Goal: Task Accomplishment & Management: Use online tool/utility

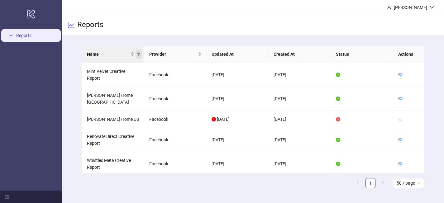
click at [136, 51] on span "Name" at bounding box center [139, 54] width 6 height 9
click at [132, 51] on div "Name" at bounding box center [110, 54] width 47 height 7
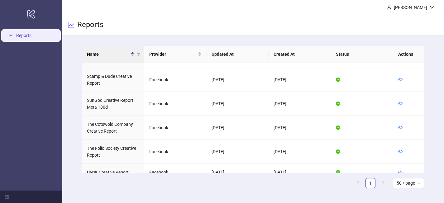
scroll to position [452, 0]
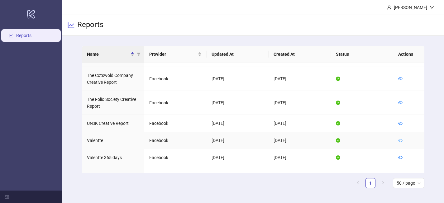
click at [402, 138] on icon "eye" at bounding box center [400, 140] width 4 height 4
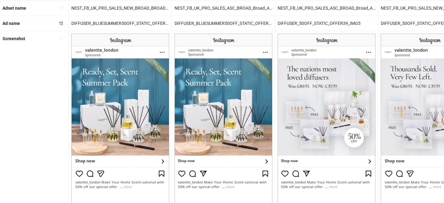
scroll to position [273, 0]
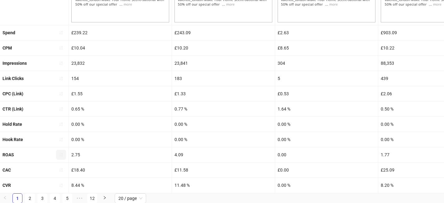
click at [64, 151] on button "button" at bounding box center [61, 155] width 10 height 10
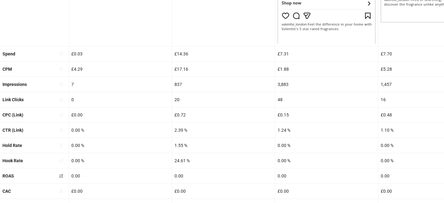
click at [61, 155] on div "Hook Rate" at bounding box center [34, 160] width 69 height 15
click at [62, 175] on icon "sort-ascending" at bounding box center [61, 176] width 3 height 4
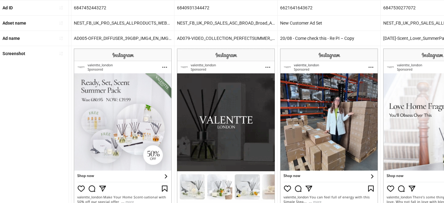
scroll to position [0, 0]
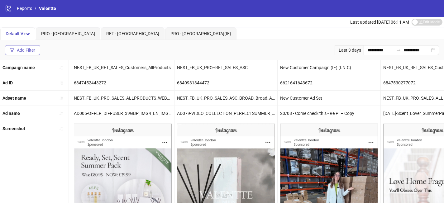
click at [33, 50] on div "Add Filter" at bounding box center [26, 50] width 18 height 5
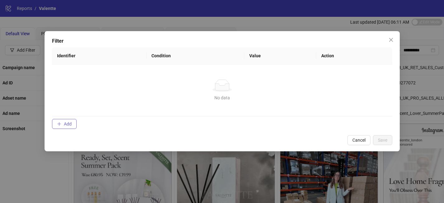
click at [75, 120] on button "Add" at bounding box center [64, 124] width 25 height 10
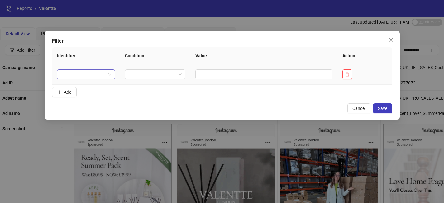
click at [106, 69] on div at bounding box center [86, 74] width 58 height 10
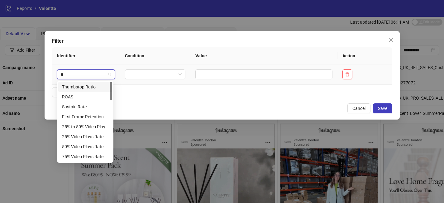
type input "**"
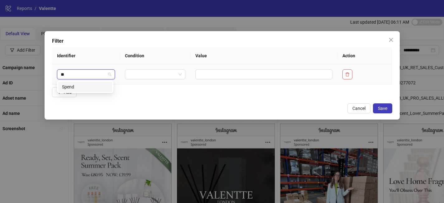
click at [95, 86] on div "Spend" at bounding box center [85, 87] width 46 height 7
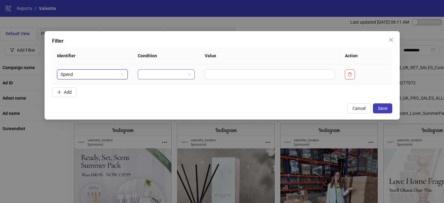
click at [153, 72] on input "search" at bounding box center [163, 74] width 44 height 9
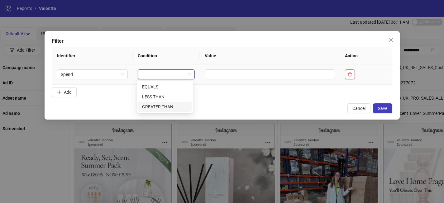
click at [158, 106] on div "GREATER THAN" at bounding box center [165, 106] width 46 height 7
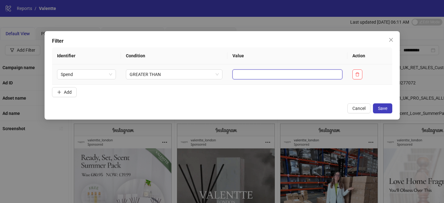
click at [237, 74] on input "text" at bounding box center [287, 74] width 110 height 10
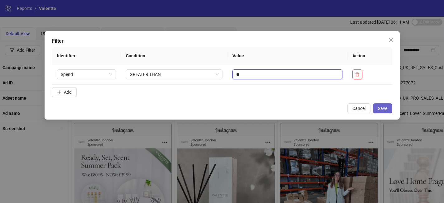
type input "**"
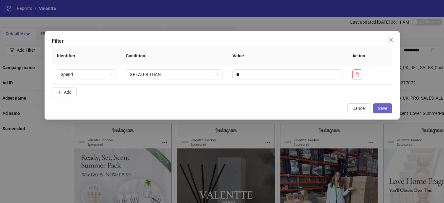
click at [387, 111] on span "Save" at bounding box center [382, 108] width 9 height 5
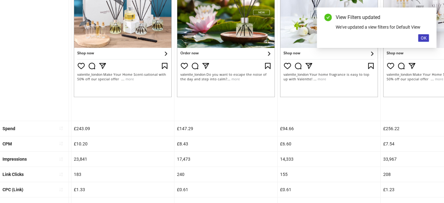
scroll to position [294, 0]
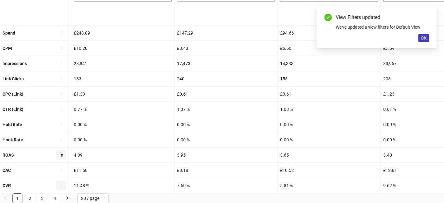
click at [61, 186] on icon "sort-ascending" at bounding box center [61, 186] width 4 height 4
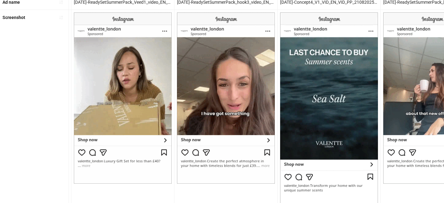
scroll to position [273, 0]
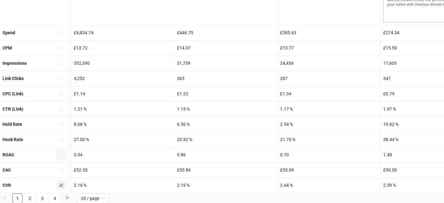
click at [62, 187] on icon "sort-ascending" at bounding box center [61, 186] width 3 height 4
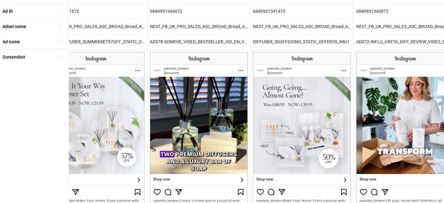
scroll to position [0, 0]
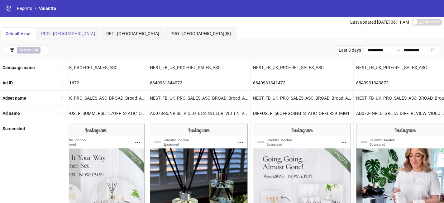
click at [50, 37] on div "PRO - [GEOGRAPHIC_DATA]" at bounding box center [68, 33] width 65 height 12
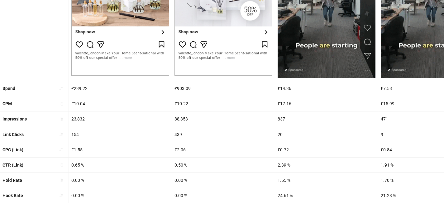
scroll to position [275, 0]
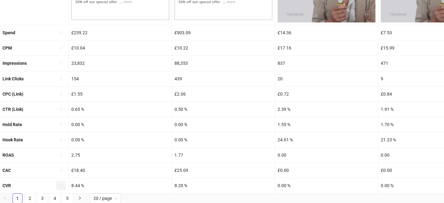
click at [62, 187] on span "button" at bounding box center [61, 185] width 4 height 5
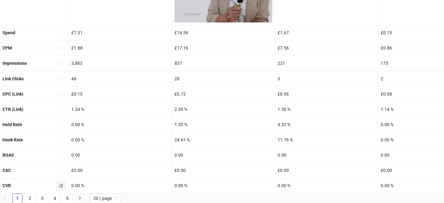
click at [63, 187] on span "button" at bounding box center [61, 185] width 4 height 5
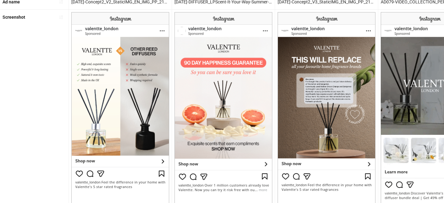
scroll to position [0, 0]
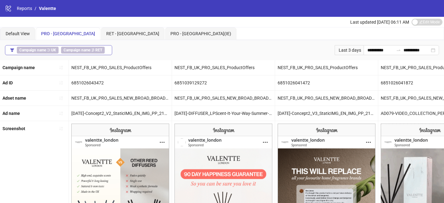
click at [107, 52] on button "Campaign name ∋ UK Campaign name ∌ RET" at bounding box center [58, 50] width 107 height 10
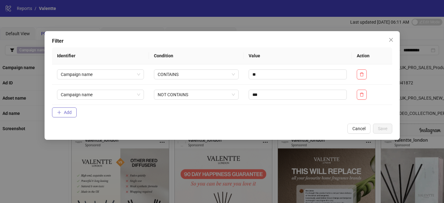
click at [73, 111] on button "Add" at bounding box center [64, 113] width 25 height 10
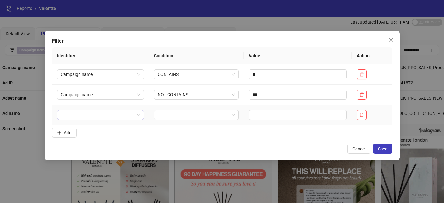
click at [127, 113] on input "search" at bounding box center [98, 114] width 74 height 9
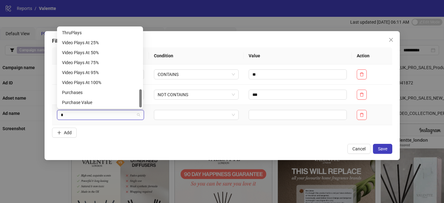
scroll to position [269, 0]
type input "**"
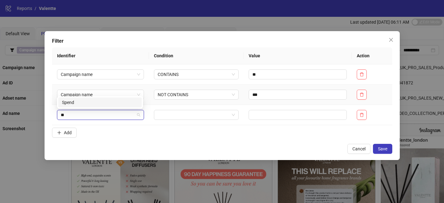
scroll to position [0, 0]
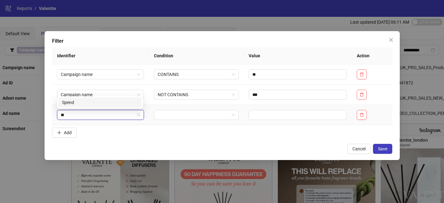
click at [93, 101] on div "Spend" at bounding box center [100, 102] width 76 height 7
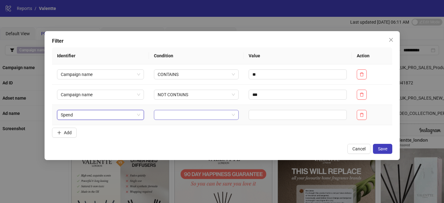
click at [161, 117] on input "search" at bounding box center [194, 114] width 72 height 9
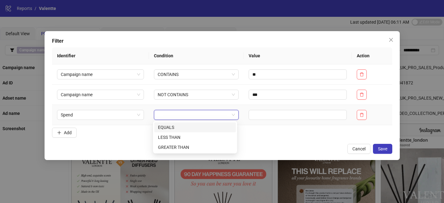
click at [174, 127] on div "EQUALS" at bounding box center [195, 127] width 74 height 7
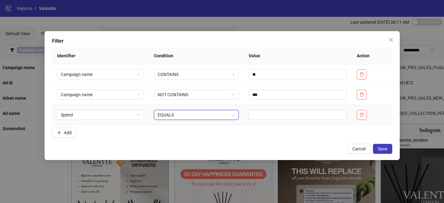
click at [219, 114] on span "EQUALS" at bounding box center [196, 114] width 77 height 9
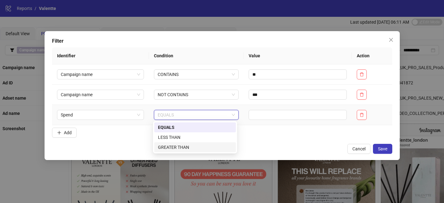
click at [213, 144] on div "GREATER THAN" at bounding box center [195, 147] width 82 height 10
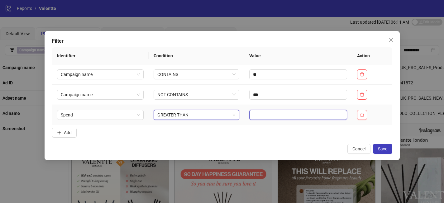
click at [272, 113] on input "text" at bounding box center [298, 115] width 98 height 10
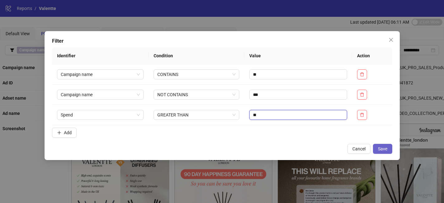
type input "**"
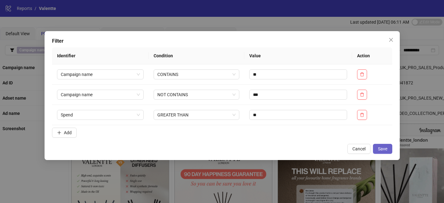
click at [384, 149] on span "Save" at bounding box center [382, 148] width 9 height 5
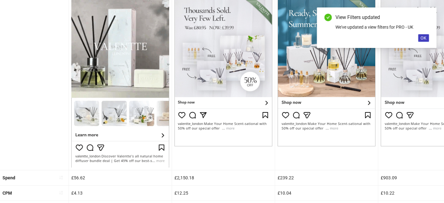
scroll to position [294, 0]
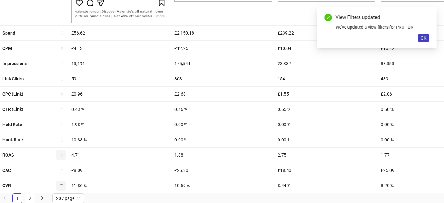
click at [63, 156] on icon "sort-ascending" at bounding box center [61, 155] width 4 height 4
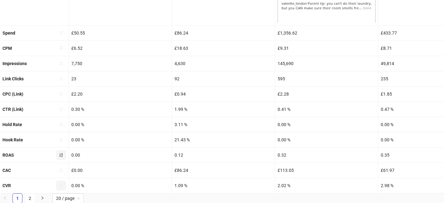
click at [63, 156] on icon "sort-ascending" at bounding box center [61, 155] width 4 height 4
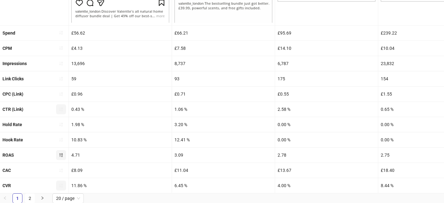
click at [61, 108] on icon "sort-ascending" at bounding box center [61, 110] width 3 height 4
click at [61, 108] on icon "loading" at bounding box center [61, 109] width 6 height 6
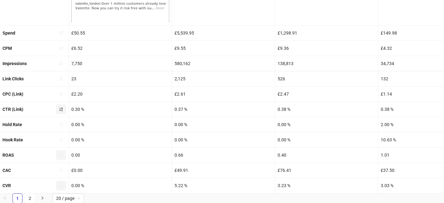
click at [62, 109] on icon "sort-ascending" at bounding box center [61, 109] width 4 height 4
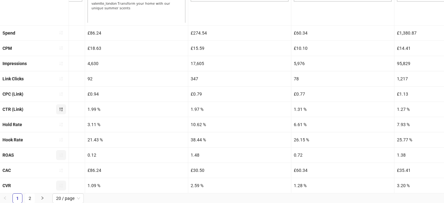
scroll to position [0, 0]
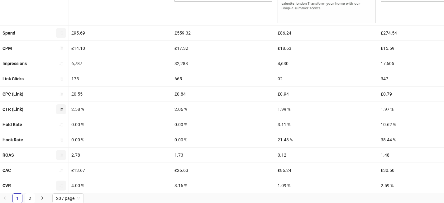
click at [61, 31] on icon "sort-ascending" at bounding box center [61, 33] width 4 height 4
click at [61, 31] on icon "loading" at bounding box center [61, 33] width 6 height 6
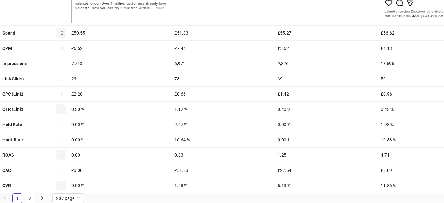
click at [60, 32] on icon "sort-ascending" at bounding box center [61, 33] width 4 height 4
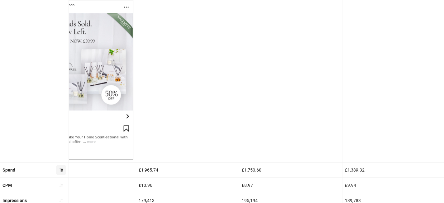
scroll to position [0, 351]
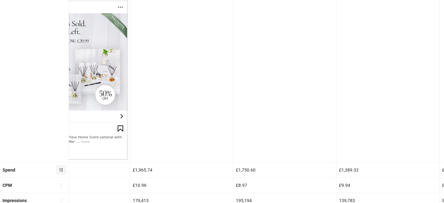
click at [138, 83] on div at bounding box center [181, 74] width 103 height 176
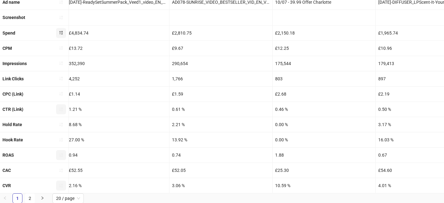
scroll to position [0, 0]
